Goal: Information Seeking & Learning: Learn about a topic

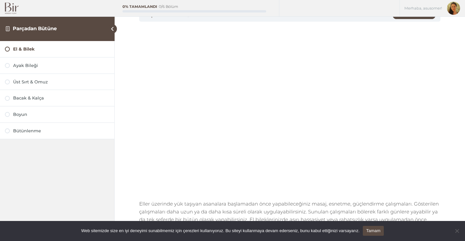
scroll to position [42, 0]
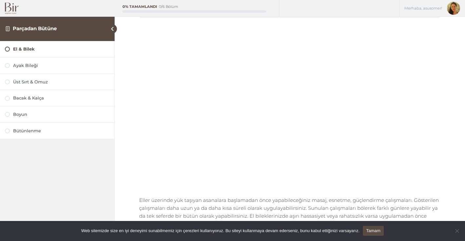
click at [450, 49] on div "El & Bilek Parçadan Bütüne El & Bilek Tamamlanmadı Eller üzerinde yük taşıyan a…" at bounding box center [290, 141] width 351 height 366
click at [7, 65] on div at bounding box center [7, 65] width 5 height 5
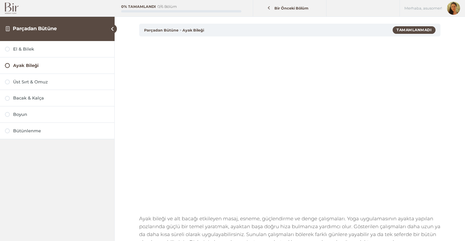
scroll to position [25, 0]
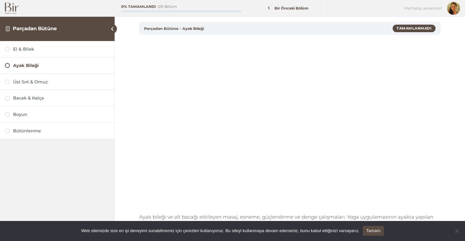
click at [449, 90] on div "Ayak Bileği Parçadan Bütüne Ayak Bileği Tamamlanmadı Ayak bileği ve alt bacağı …" at bounding box center [290, 158] width 351 height 366
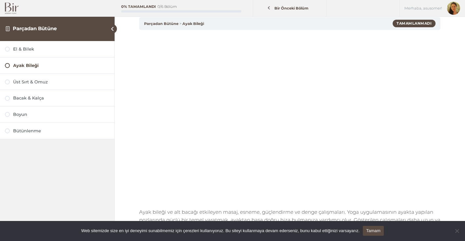
scroll to position [29, 0]
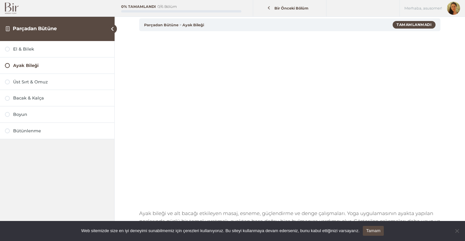
click at [457, 76] on div "Ayak Bileği Parçadan Bütüne Ayak Bileği Tamamlanmadı Ayak bileği ve alt bacağı …" at bounding box center [290, 154] width 351 height 366
click at [459, 51] on div "Ayak Bileği Parçadan Bütüne Ayak Bileği Tamamlanmadı Ayak bileği ve alt bacağı …" at bounding box center [290, 154] width 351 height 366
click at [7, 82] on div at bounding box center [7, 81] width 5 height 5
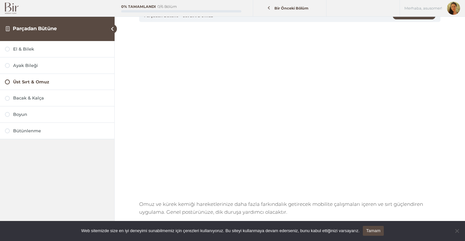
scroll to position [37, 0]
click at [447, 62] on div "Üst Sırt & Omuz Parçadan Bütüne Üst Sırt & Omuz Tamamlanmadı Omuz ve kürek kemi…" at bounding box center [290, 138] width 351 height 350
click at [455, 59] on div "Üst Sırt & Omuz Parçadan Bütüne Üst Sırt & Omuz Tamamlanmadı Omuz ve kürek kemi…" at bounding box center [290, 138] width 351 height 350
click at [13, 104] on div "Bacak & Kalça" at bounding box center [57, 98] width 114 height 16
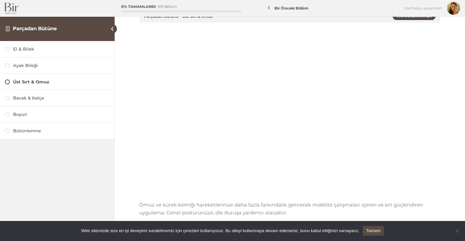
click at [12, 101] on link "Bacak & Kalça" at bounding box center [57, 98] width 105 height 6
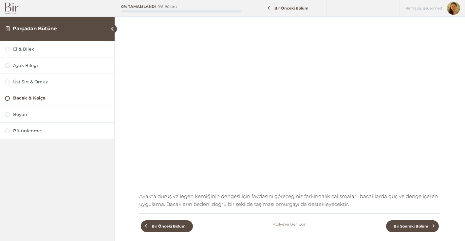
scroll to position [45, 0]
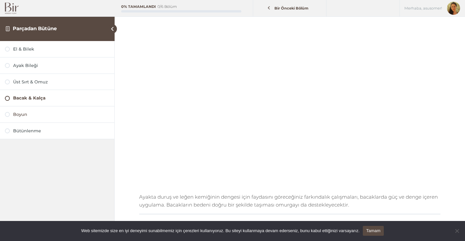
click at [7, 115] on div at bounding box center [7, 114] width 5 height 5
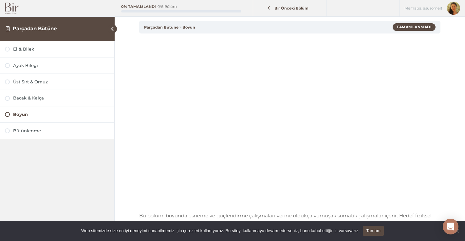
scroll to position [26, 0]
click at [453, 74] on div "Boyun Parçadan Bütüne Boyun Tamamlanmadı Bu bölüm, boyunda esneme ve güçlendirm…" at bounding box center [290, 153] width 351 height 358
click at [21, 132] on div "Bütünlenme" at bounding box center [61, 131] width 96 height 6
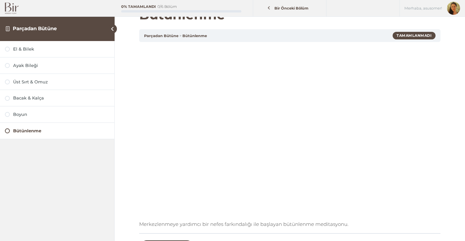
scroll to position [18, 0]
